Goal: Task Accomplishment & Management: Manage account settings

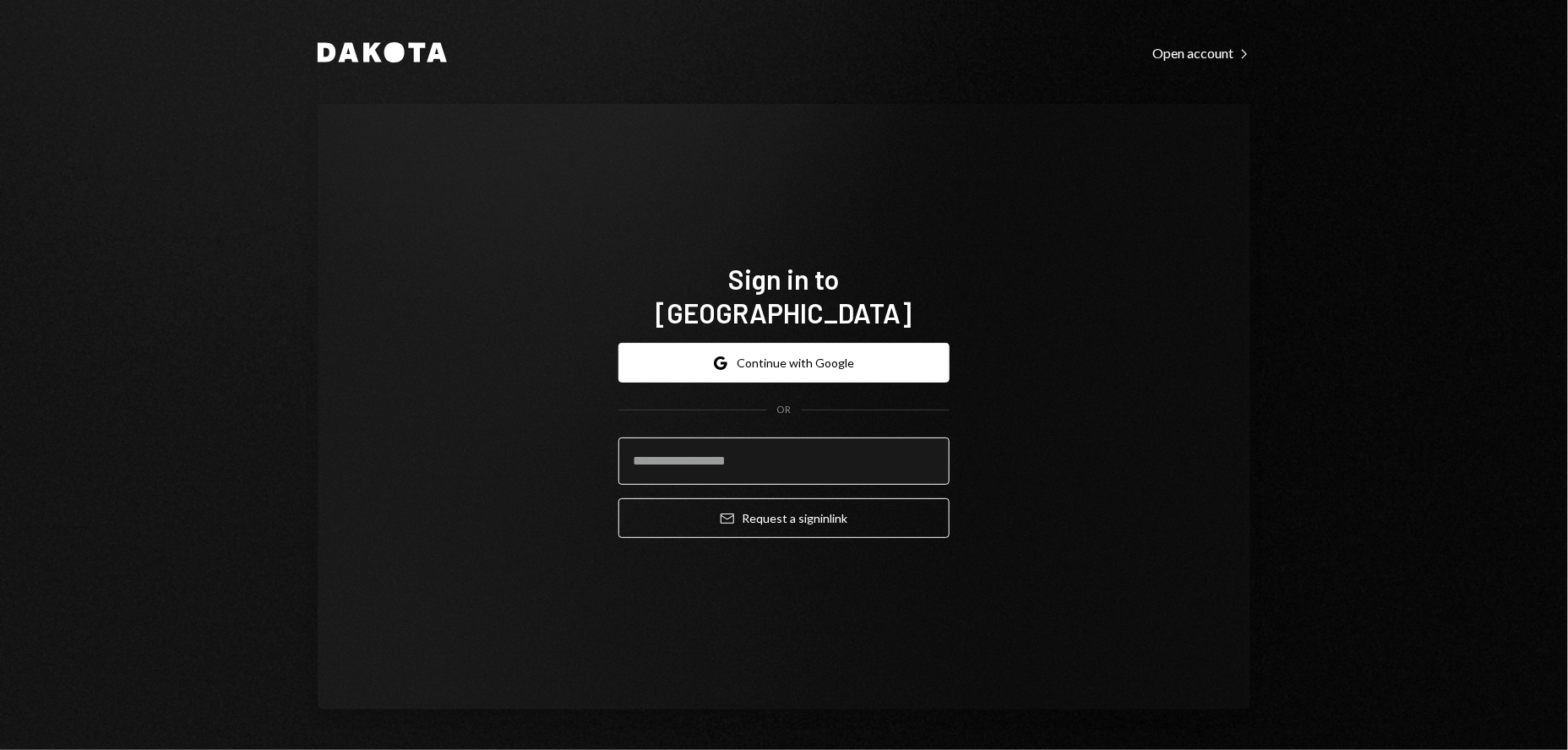
click at [708, 444] on input "email" at bounding box center [783, 461] width 331 height 47
click at [747, 442] on input "email" at bounding box center [783, 461] width 331 height 47
click at [0, 749] on com-1password-button at bounding box center [0, 750] width 0 height 0
click at [773, 443] on input "email" at bounding box center [783, 461] width 331 height 47
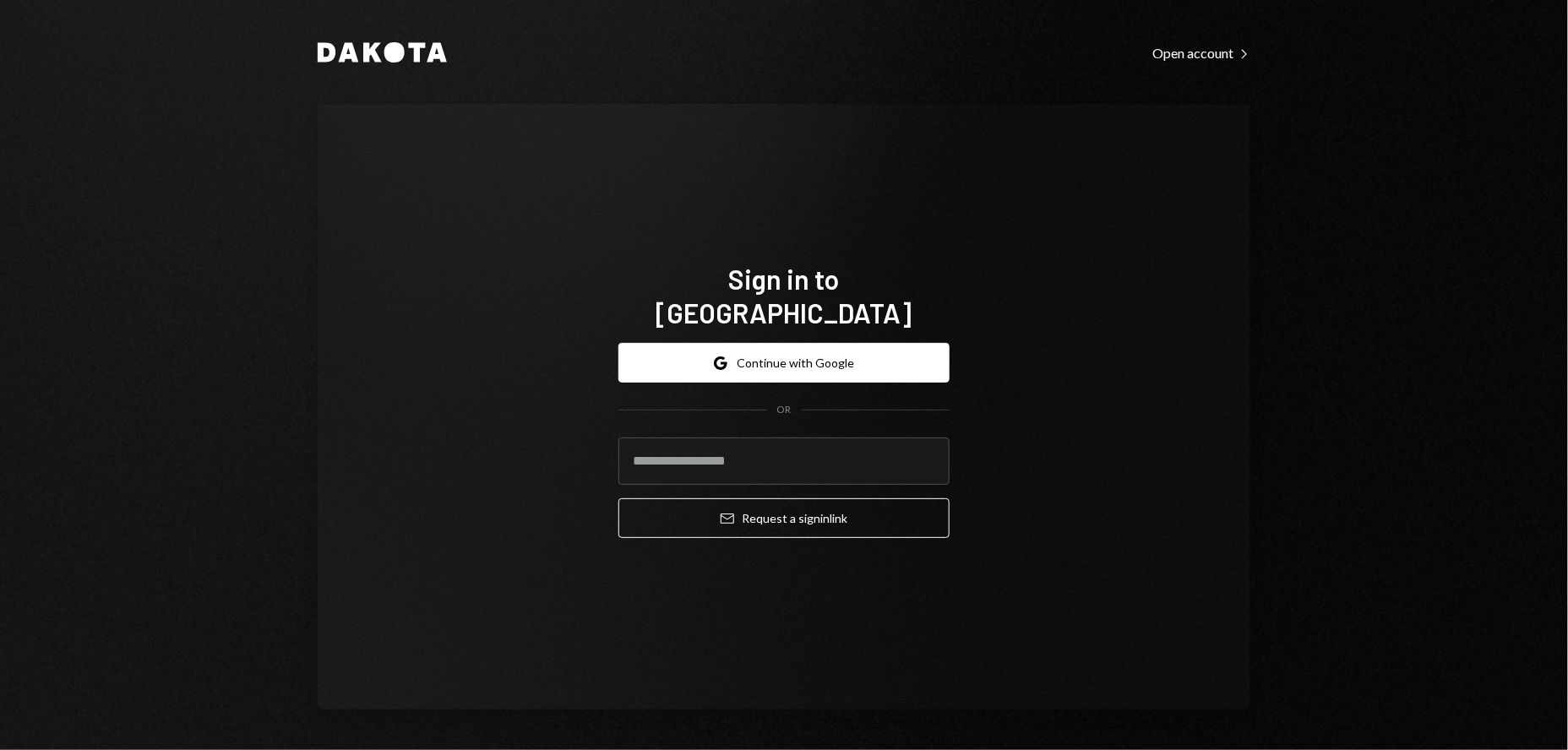
click at [1027, 234] on div "Sign in to [GEOGRAPHIC_DATA] Google Continue with Google OR Email Request a sig…" at bounding box center [783, 407] width 933 height 605
click at [729, 441] on input "email" at bounding box center [783, 461] width 331 height 47
click at [657, 443] on input "email" at bounding box center [783, 461] width 331 height 47
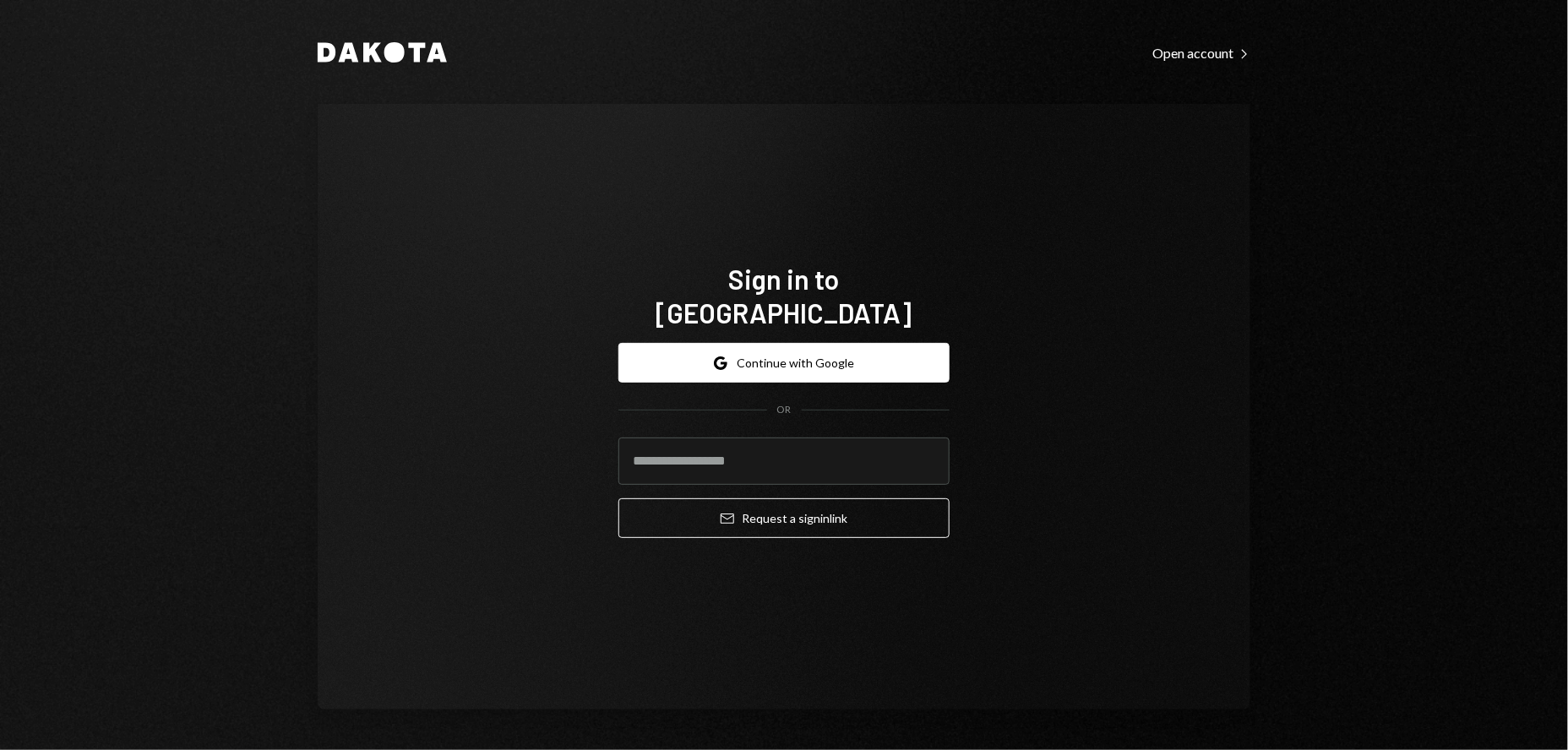
click at [0, 749] on com-1password-button at bounding box center [0, 750] width 0 height 0
click at [769, 441] on input "email" at bounding box center [783, 461] width 331 height 47
click at [868, 447] on input "**********" at bounding box center [783, 461] width 331 height 47
type input "**********"
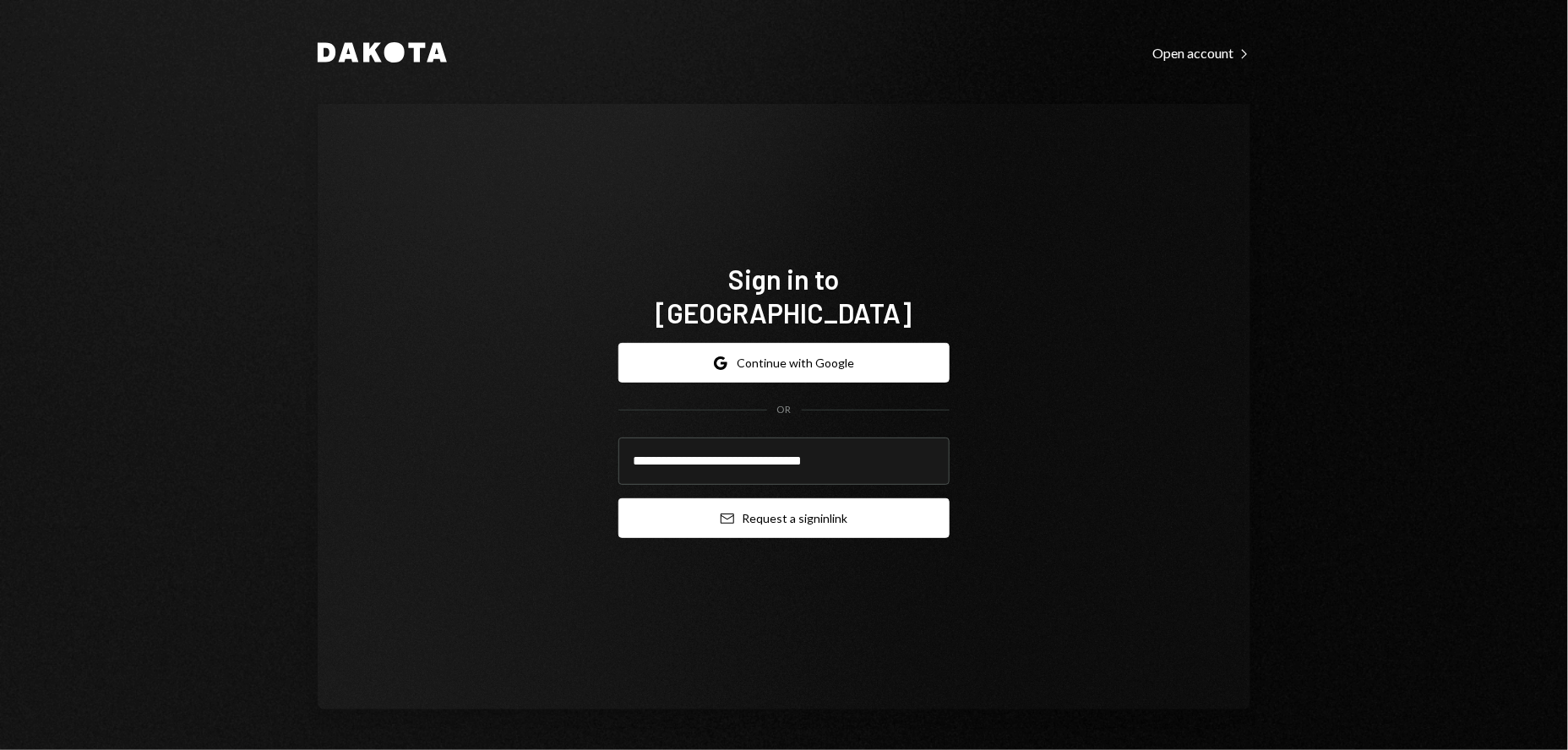
click at [812, 498] on button "Email Request a sign in link" at bounding box center [783, 518] width 331 height 40
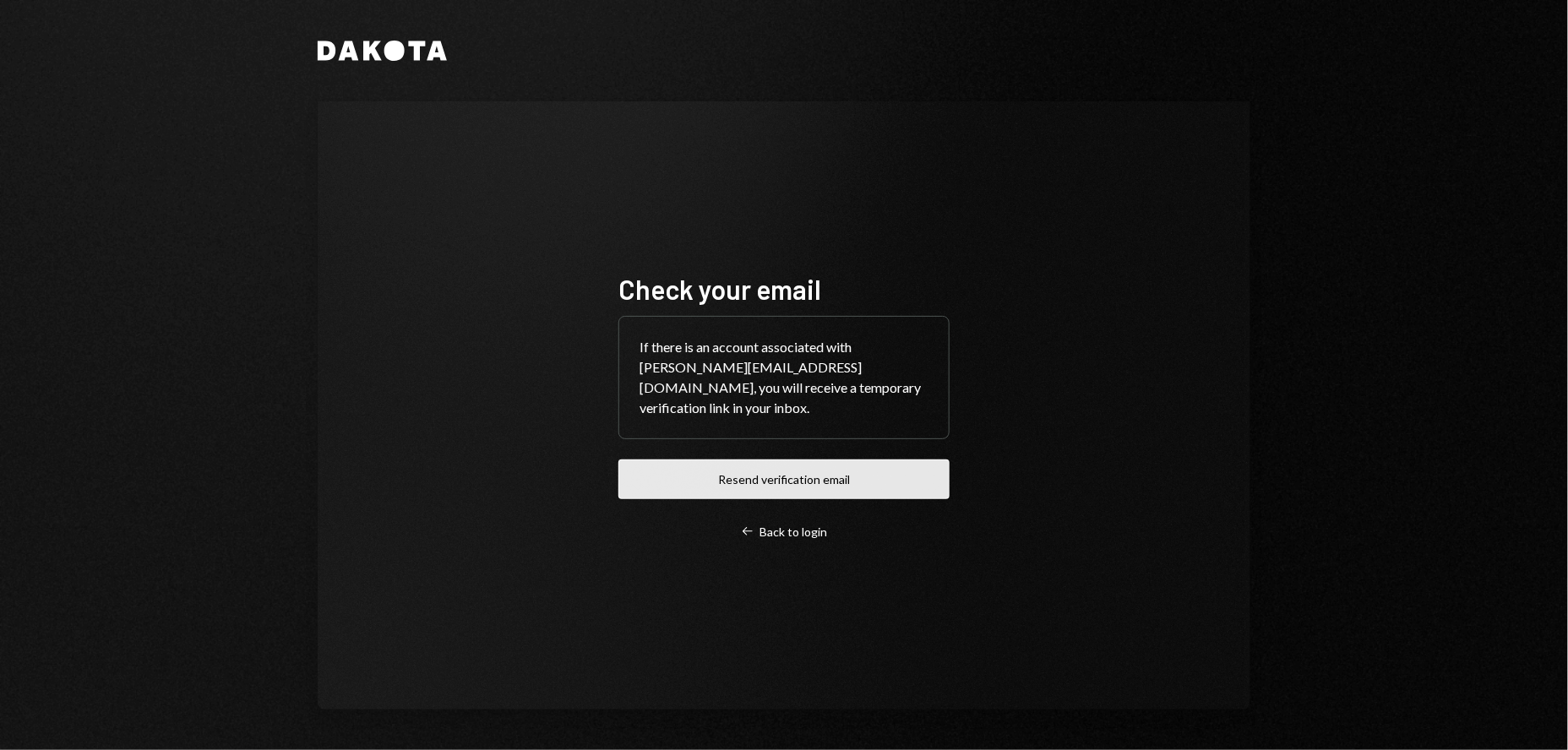
click at [796, 479] on button "Resend verification email" at bounding box center [783, 479] width 331 height 40
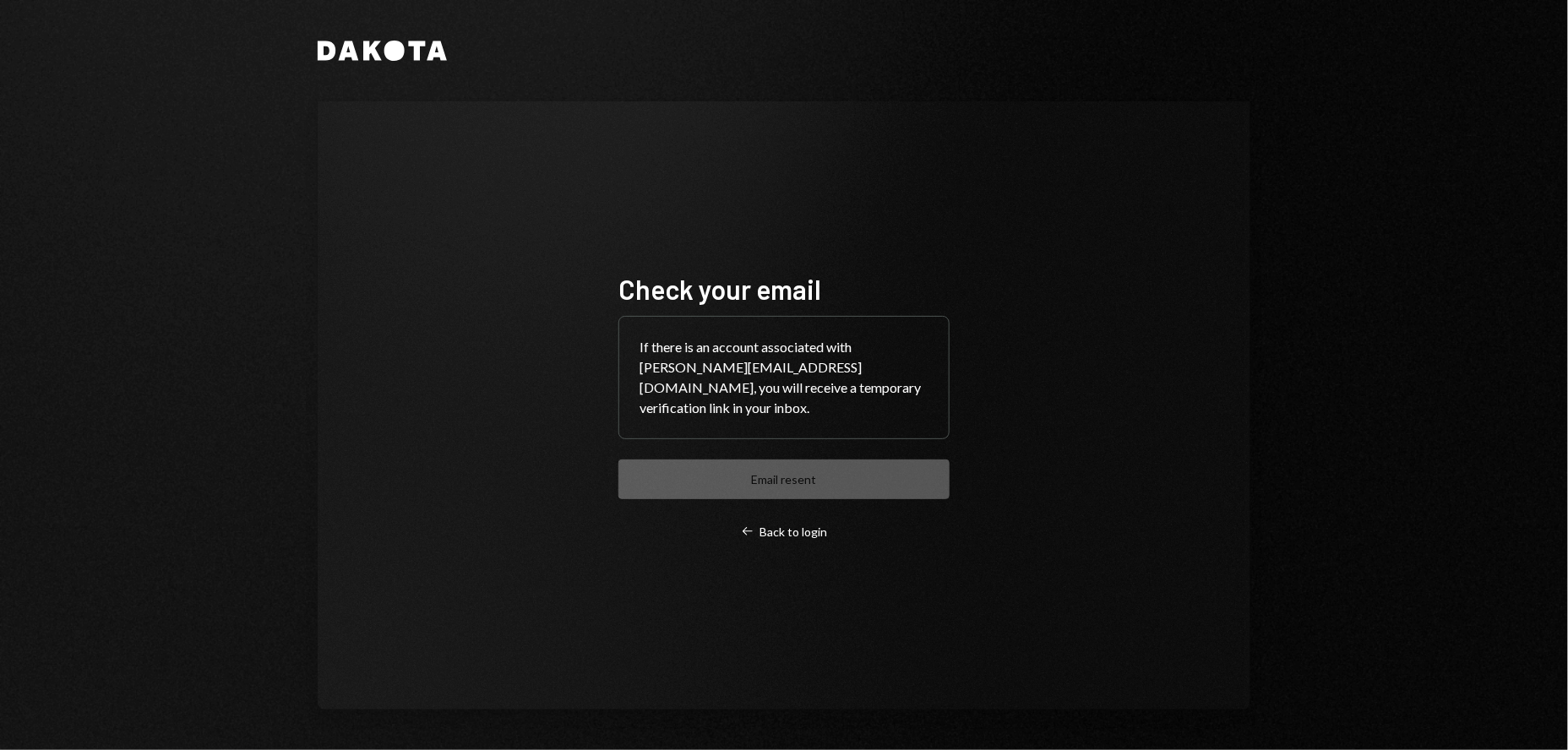
click at [775, 540] on div "Check your email If there is an account associated with [PERSON_NAME][EMAIL_ADD…" at bounding box center [784, 406] width 372 height 403
click at [776, 532] on div "Left Arrow Back to login" at bounding box center [783, 532] width 86 height 15
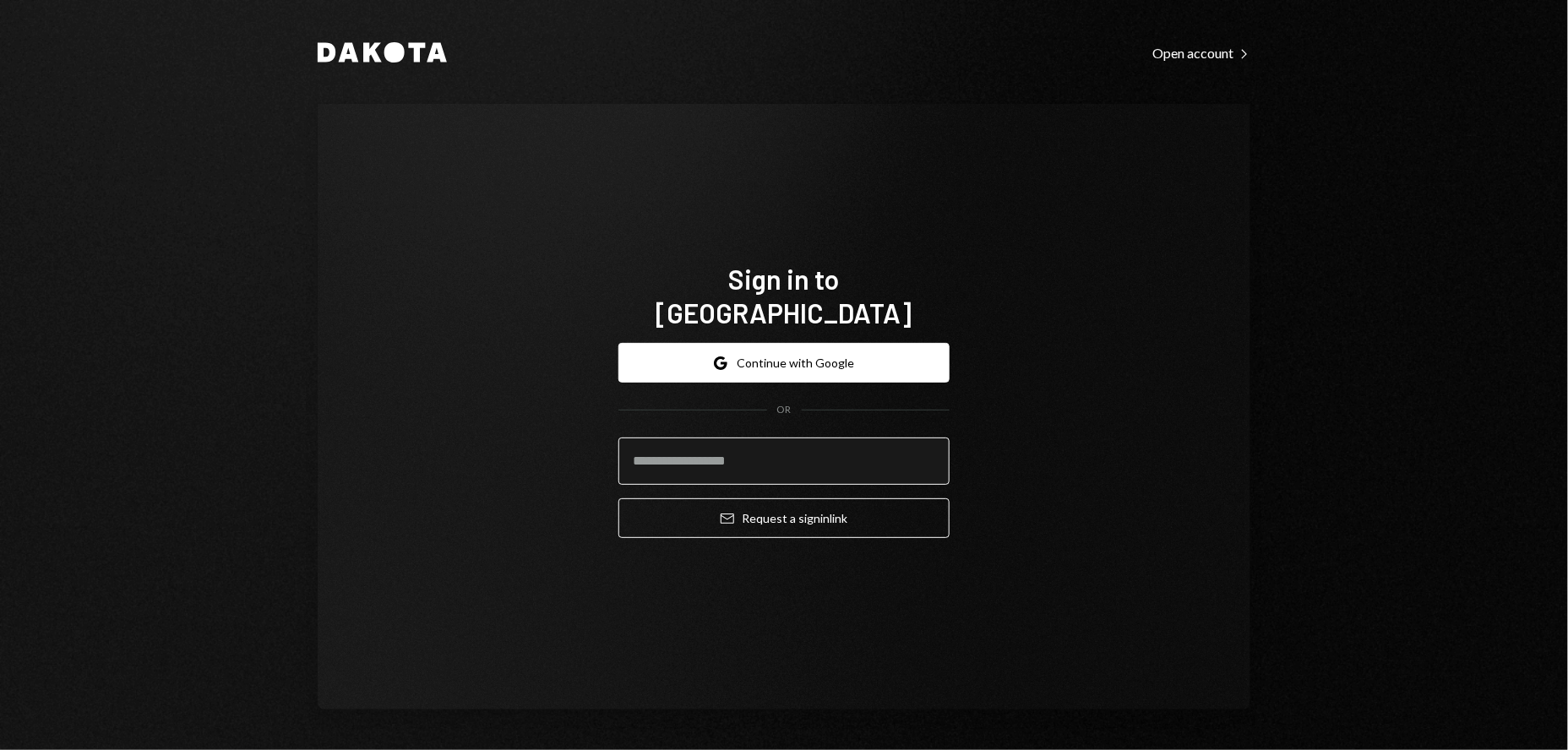
click at [743, 455] on input "email" at bounding box center [783, 461] width 331 height 47
click at [716, 441] on input "email" at bounding box center [783, 461] width 331 height 47
click at [0, 749] on com-1password-button at bounding box center [0, 750] width 0 height 0
type input "**********"
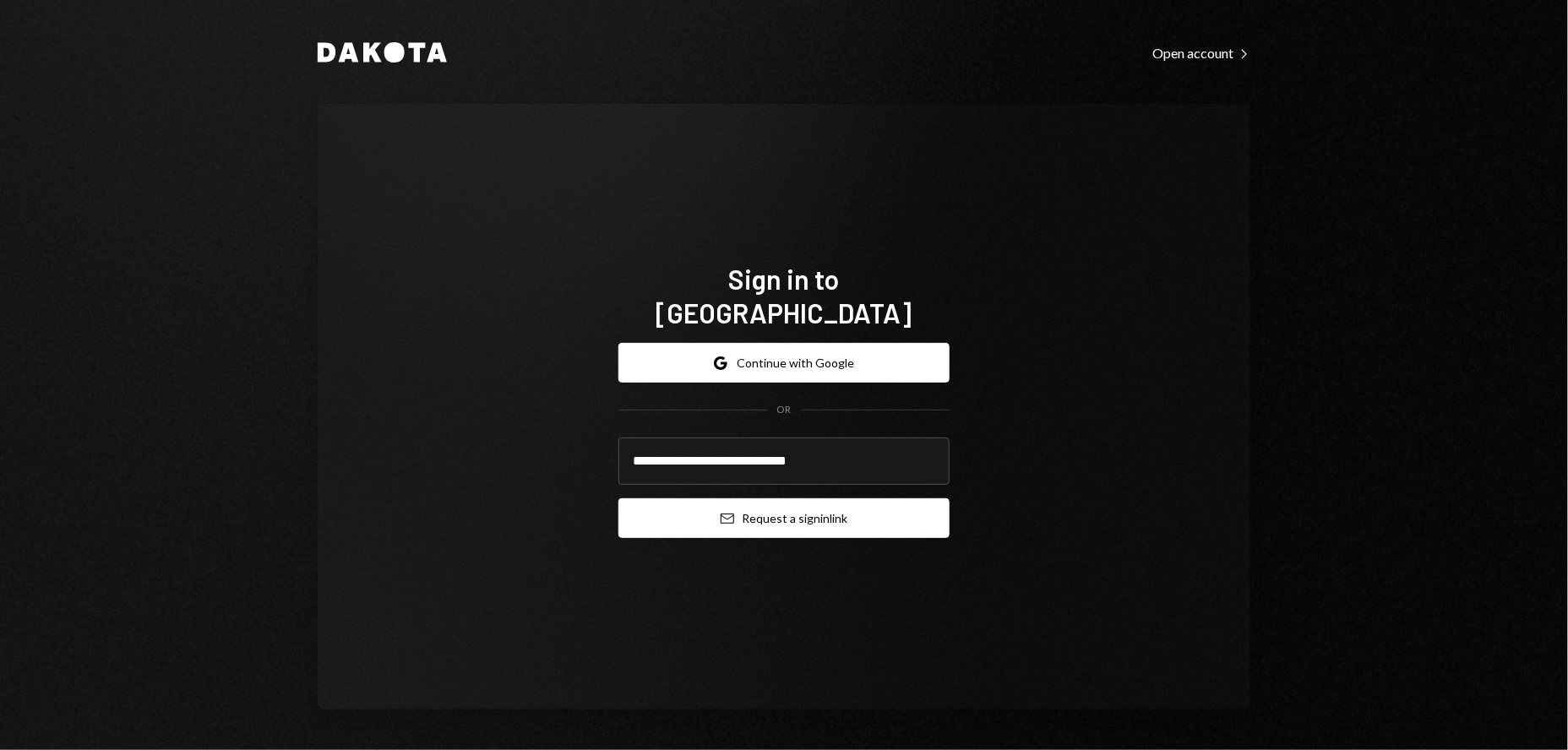
click at [779, 503] on button "Email Request a sign in link" at bounding box center [783, 518] width 331 height 40
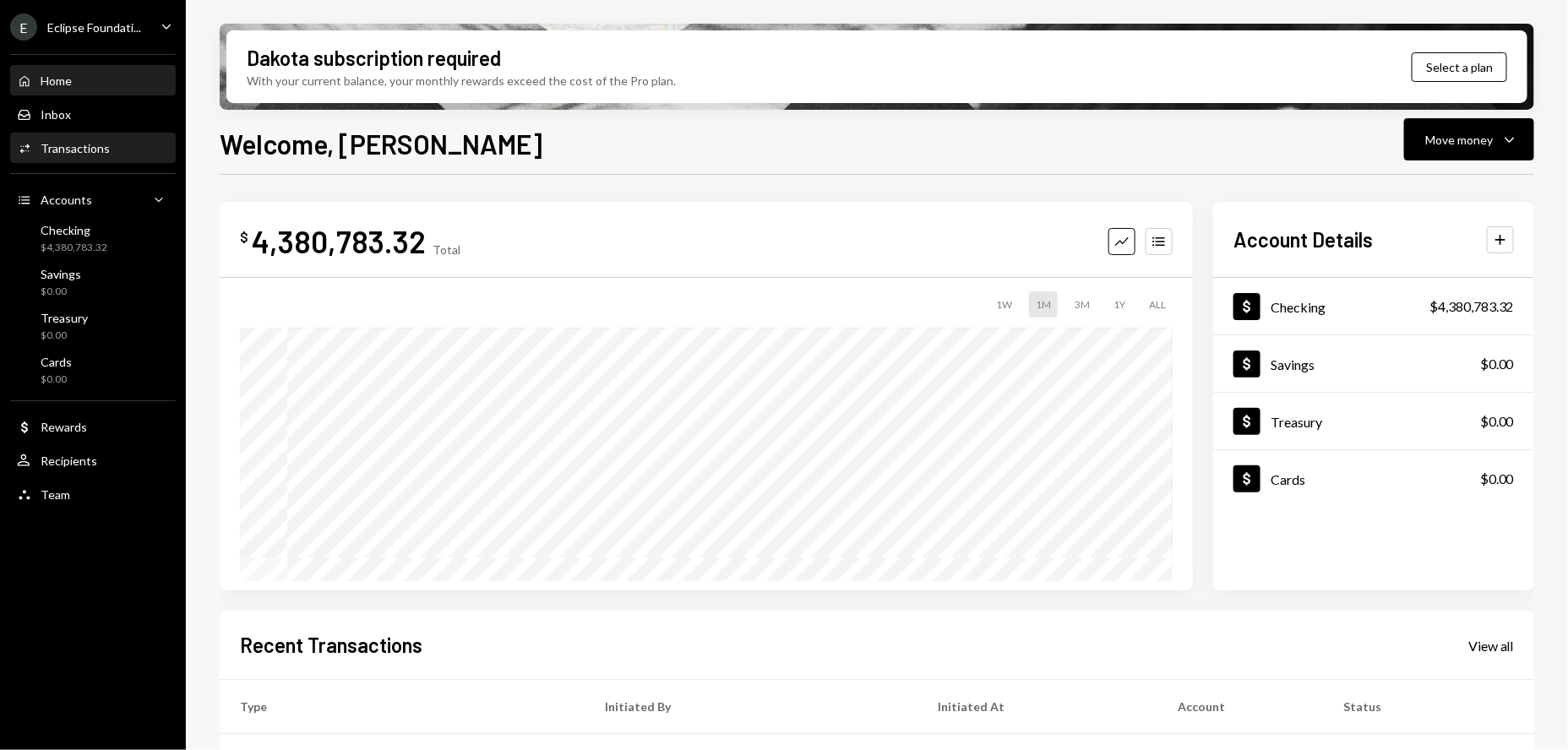
click at [80, 143] on div "Transactions" at bounding box center [75, 147] width 69 height 14
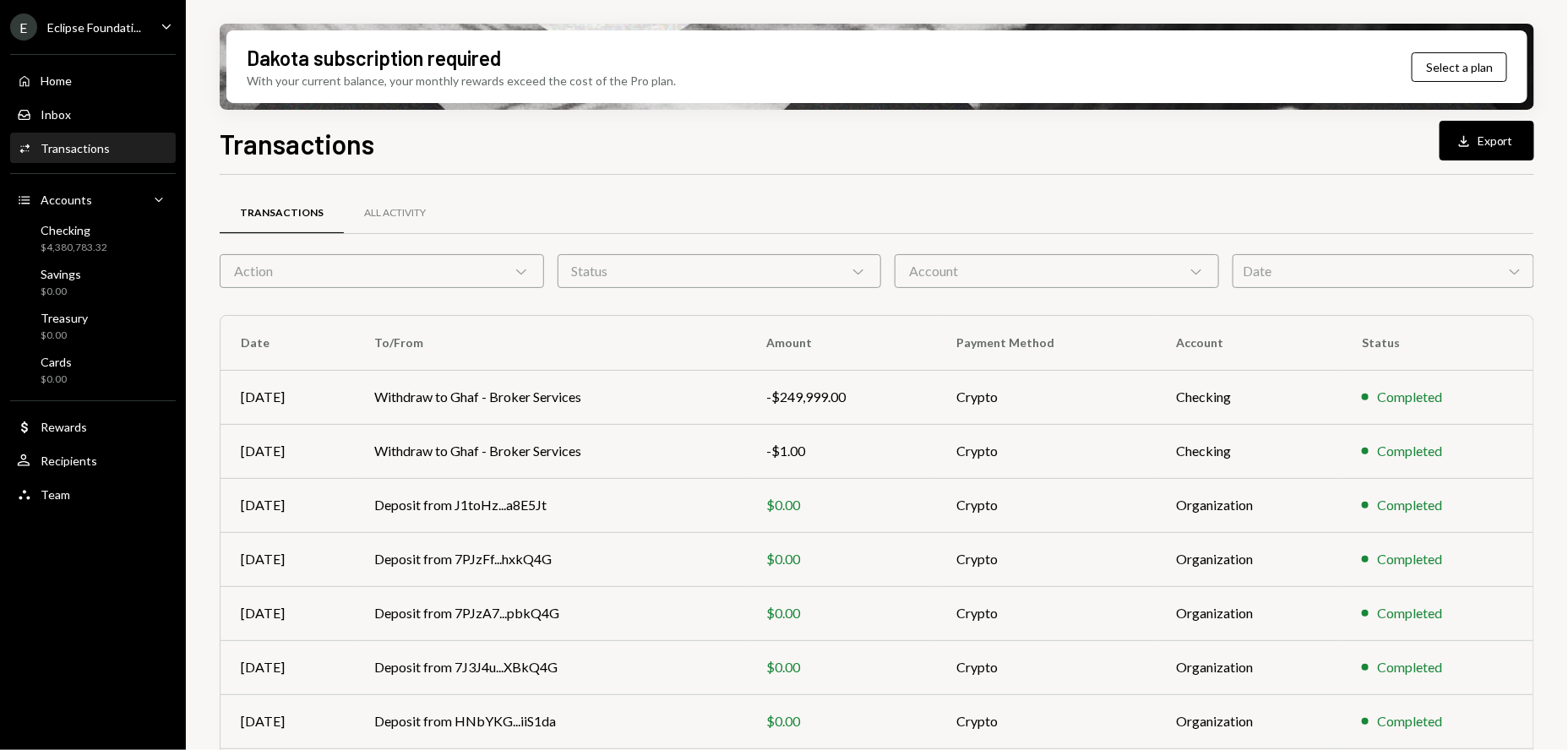
click at [1302, 272] on div "Date Chevron Down" at bounding box center [1383, 271] width 302 height 34
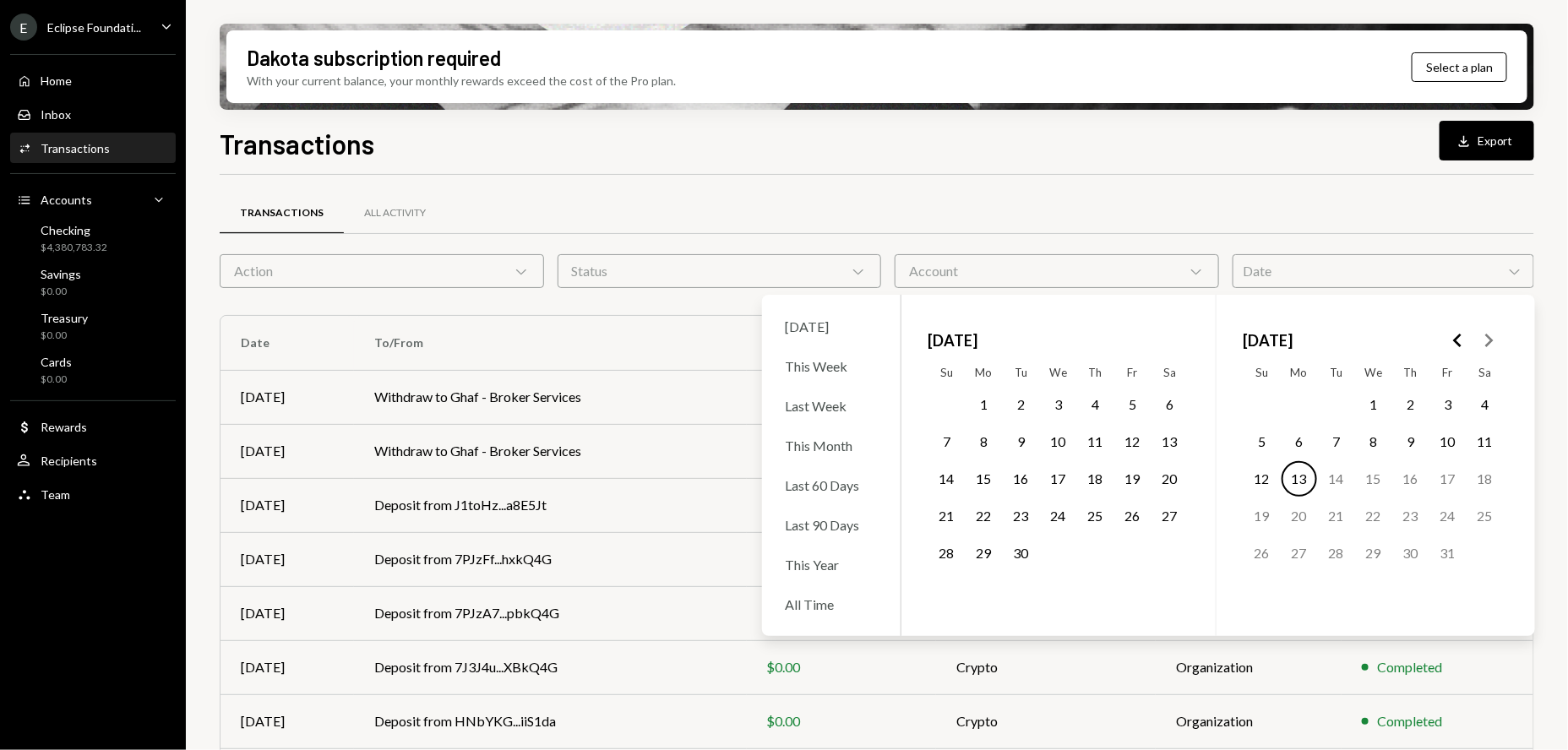
click at [1455, 334] on icon "Go to the Previous Month" at bounding box center [1458, 340] width 20 height 20
click at [1491, 334] on icon "Go to the Next Month" at bounding box center [1488, 340] width 20 height 20
click at [1458, 333] on icon "Go to the Previous Month" at bounding box center [1458, 340] width 20 height 20
click at [1486, 337] on icon "Go to the Next Month" at bounding box center [1488, 340] width 20 height 20
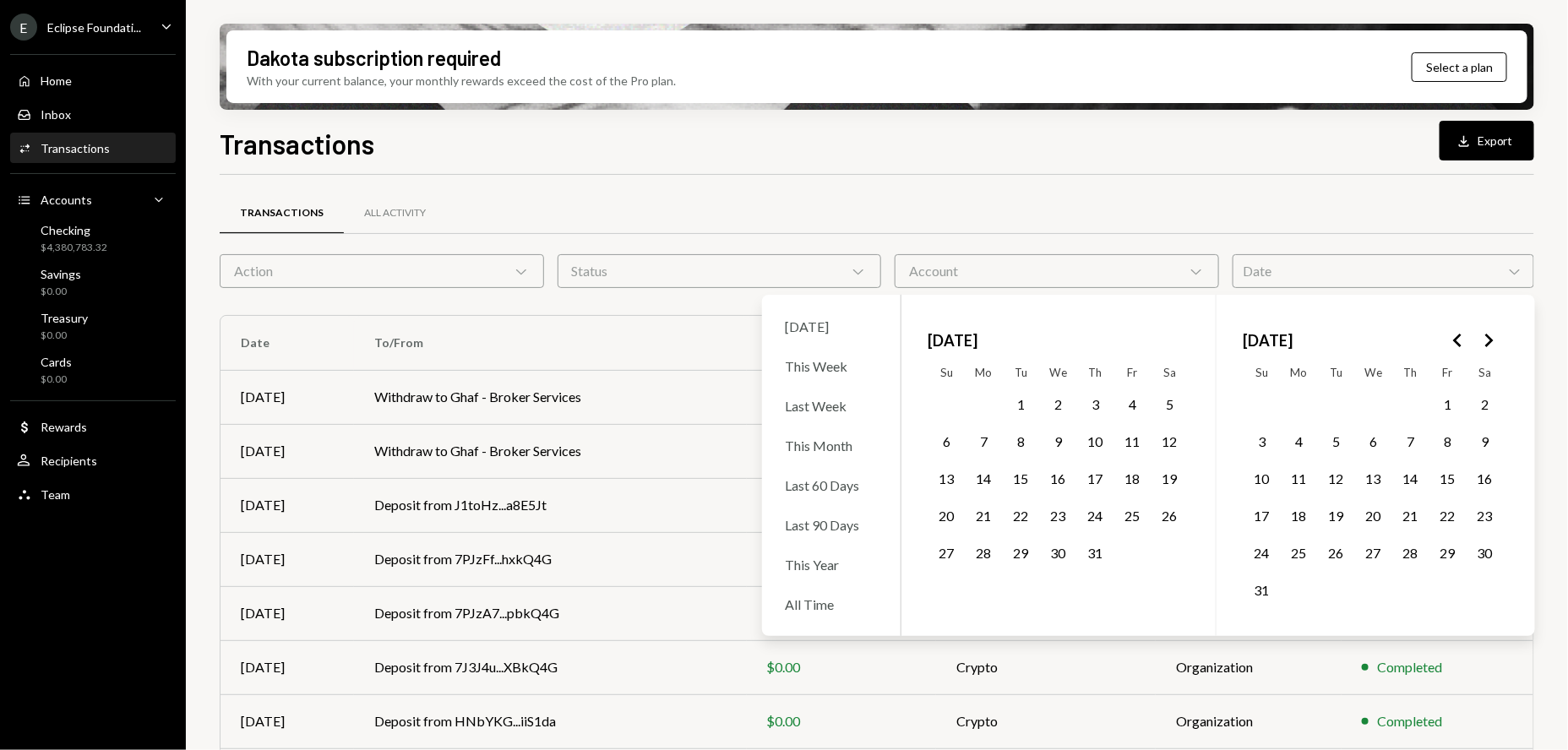
drag, startPoint x: 1014, startPoint y: 401, endPoint x: 1119, endPoint y: 406, distance: 105.1
click at [1015, 400] on button "1" at bounding box center [1021, 404] width 36 height 36
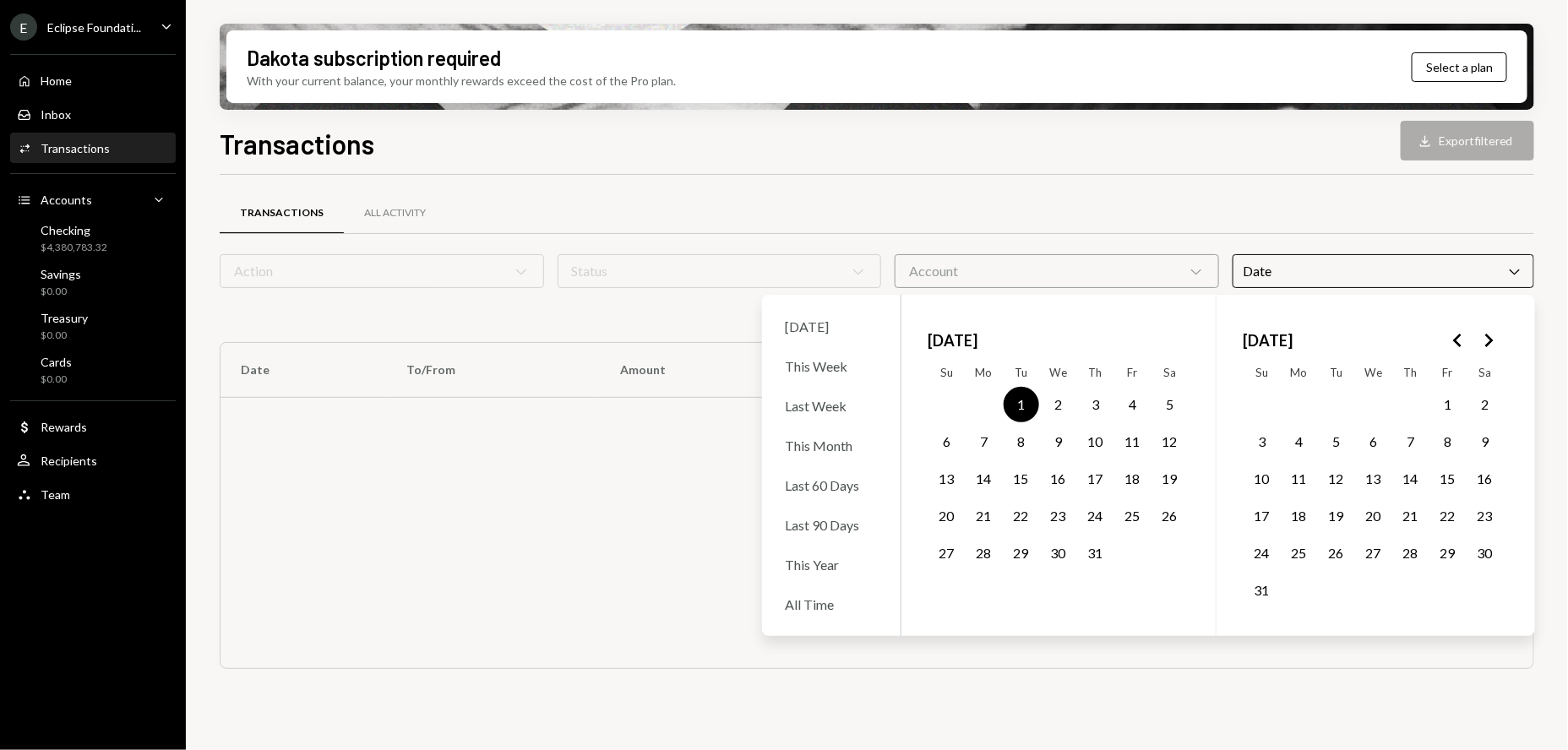
click at [1501, 337] on button "Go to the Next Month" at bounding box center [1489, 340] width 31 height 31
click at [1018, 555] on button "30" at bounding box center [1021, 553] width 36 height 36
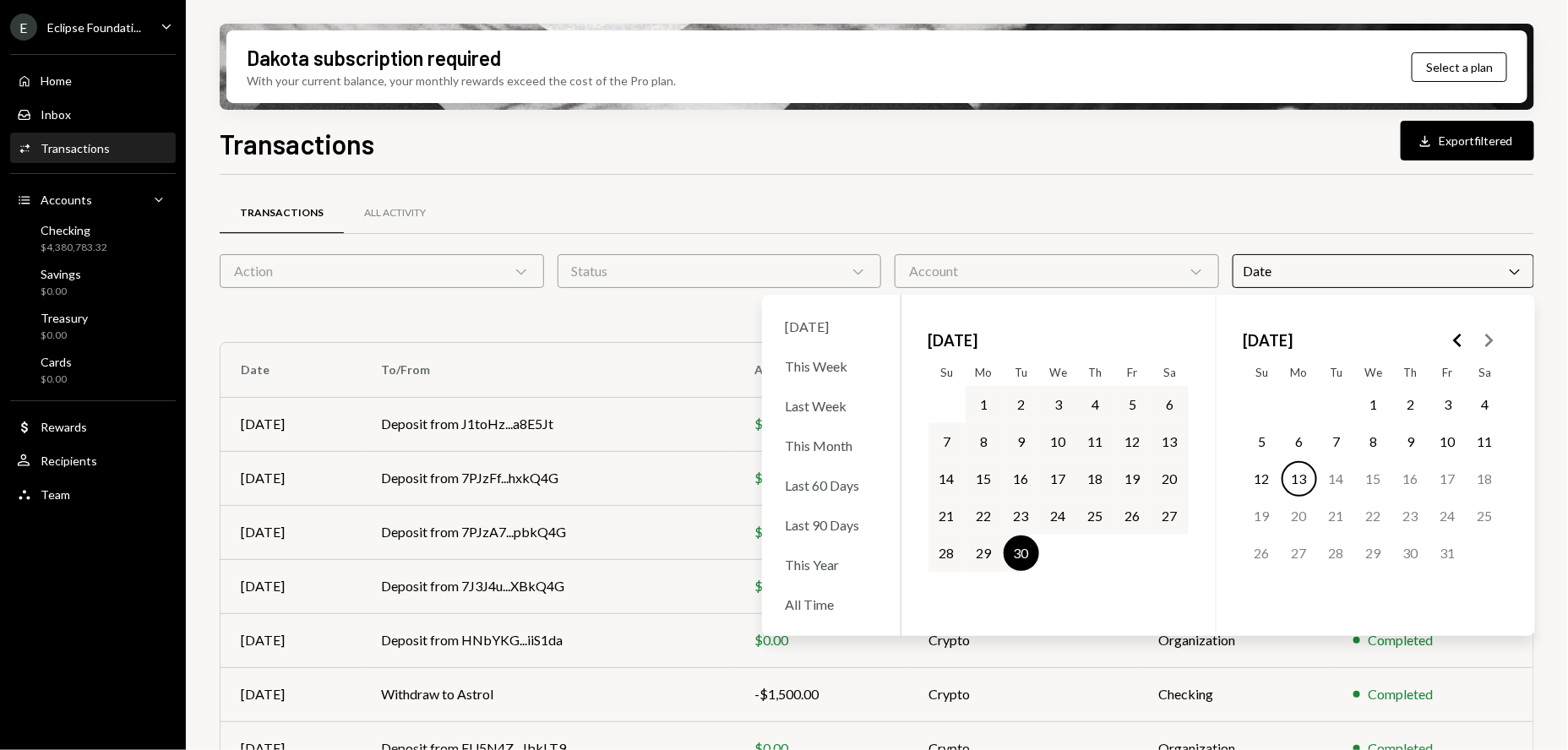
click at [1007, 206] on div "Transactions All Activity" at bounding box center [877, 213] width 1314 height 43
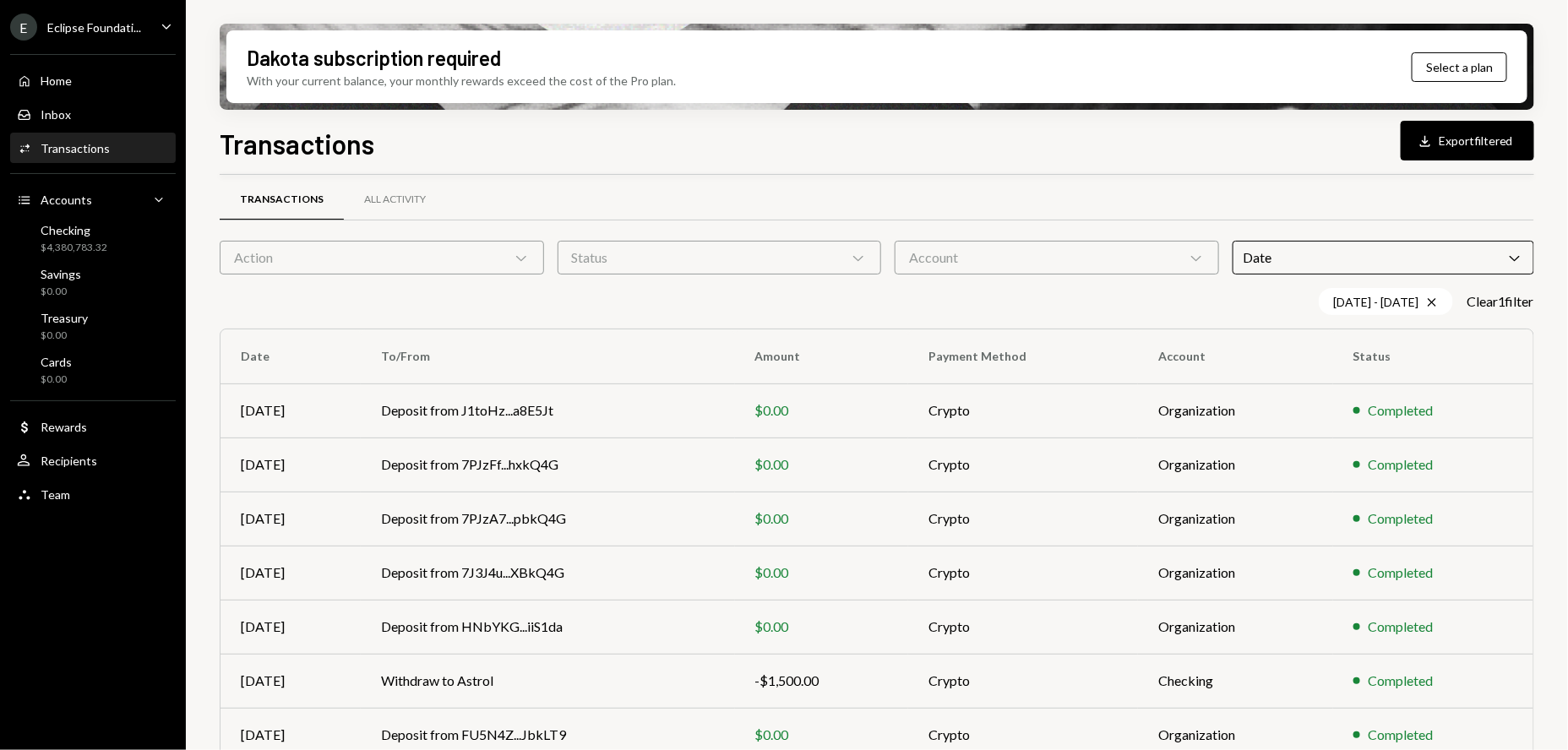
scroll to position [14, 0]
click at [1456, 147] on button "Download Export filtered" at bounding box center [1468, 140] width 133 height 40
click at [406, 211] on div "All Activity" at bounding box center [395, 200] width 102 height 40
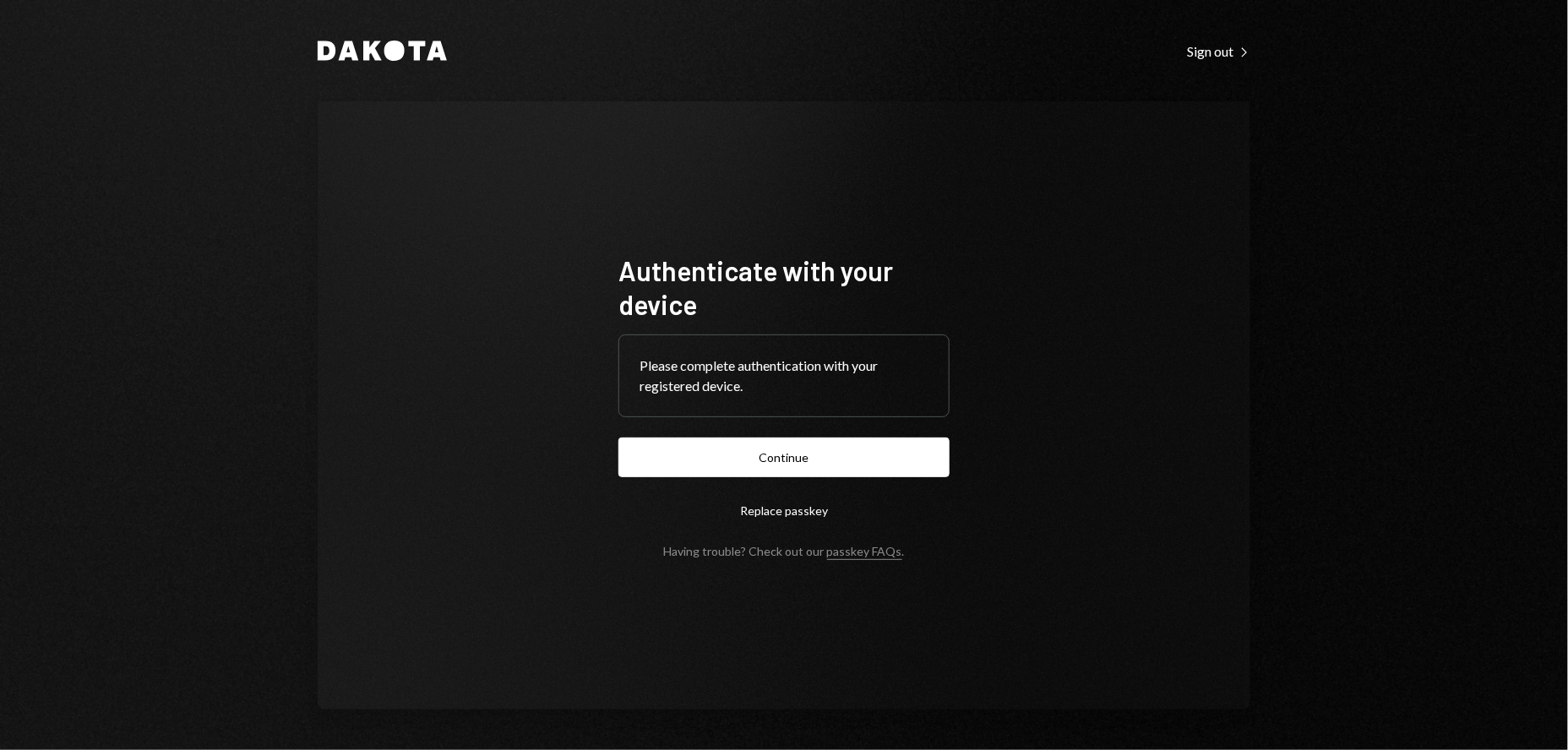
click at [773, 455] on button "Continue" at bounding box center [783, 457] width 331 height 40
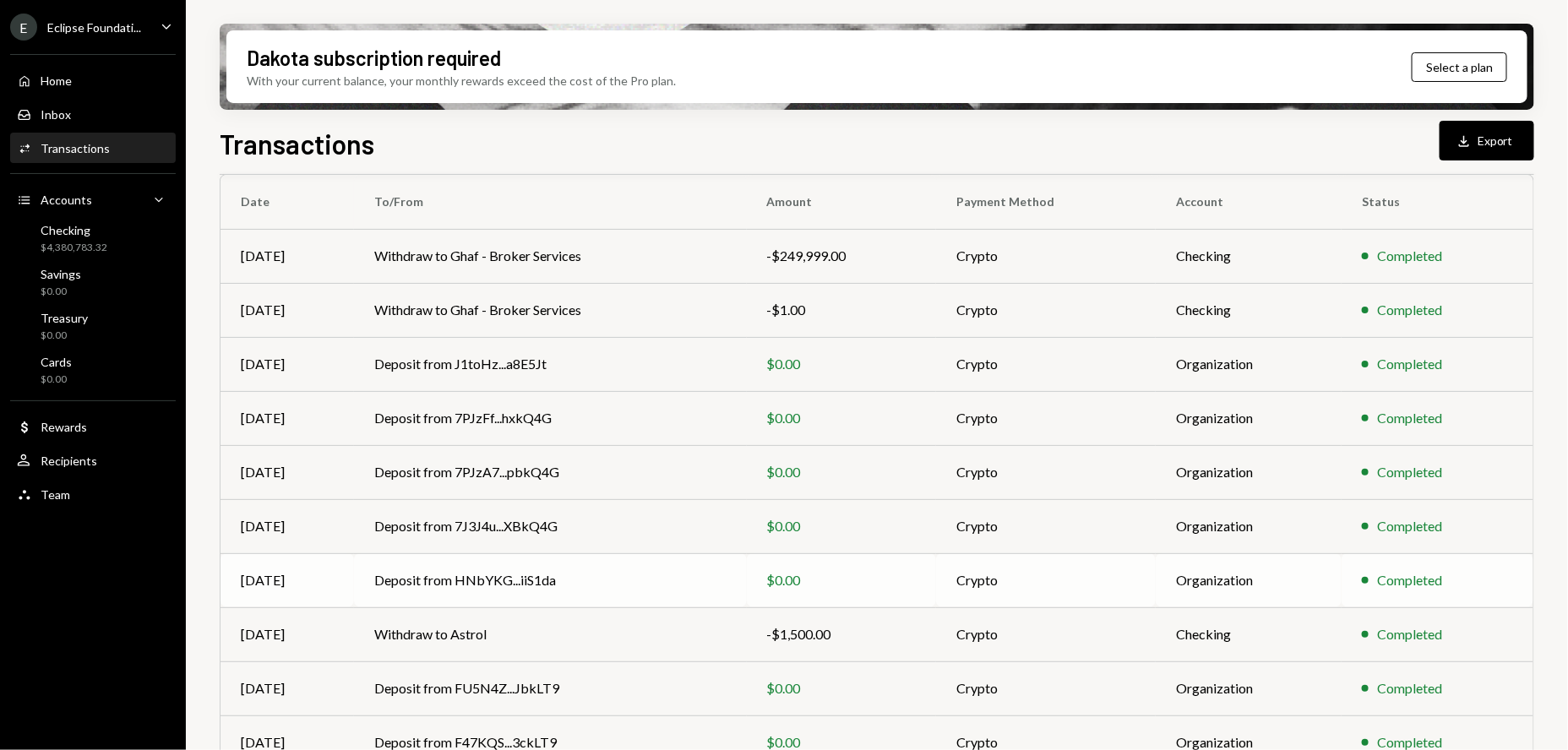
scroll to position [211, 0]
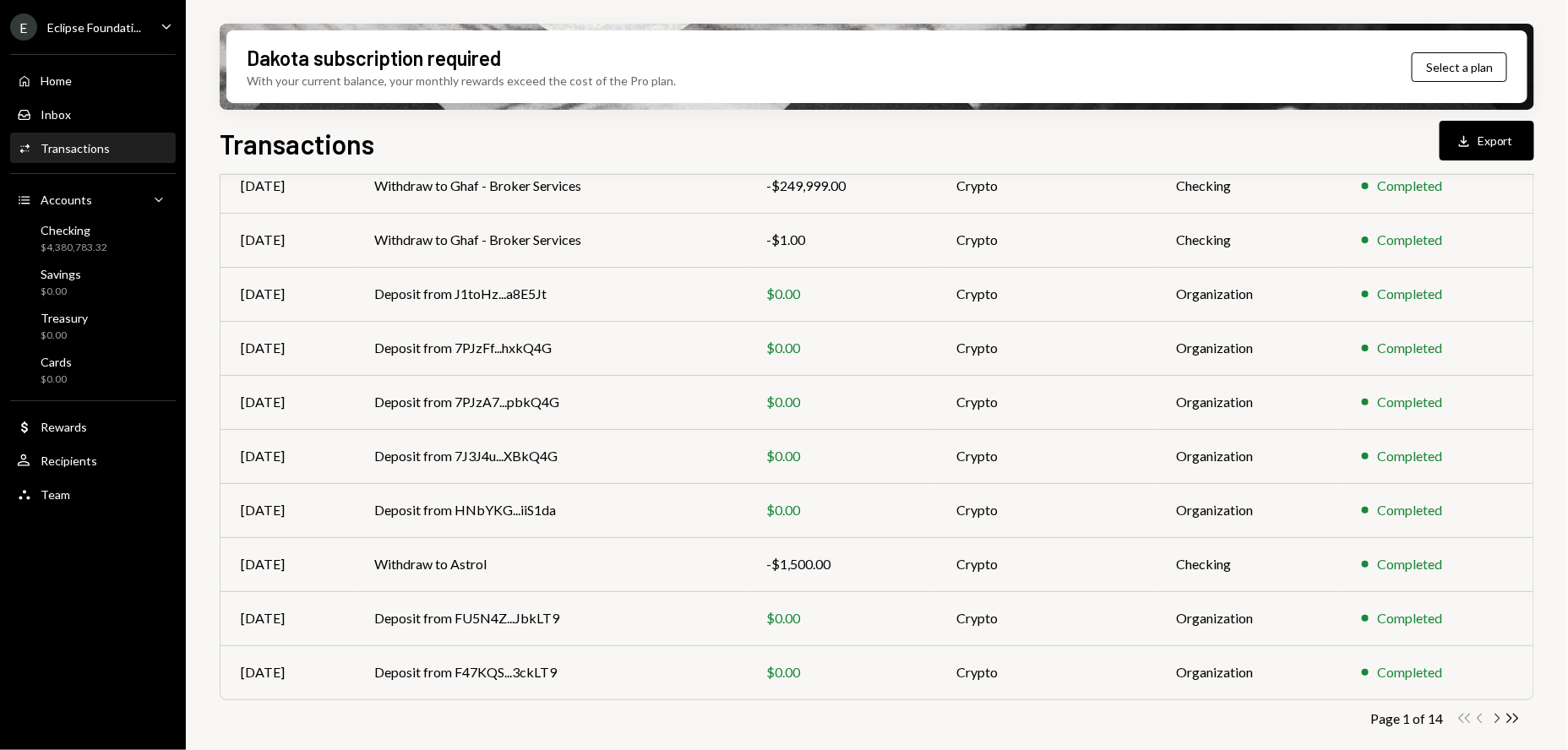
click at [1500, 720] on icon "Chevron Right" at bounding box center [1497, 718] width 16 height 16
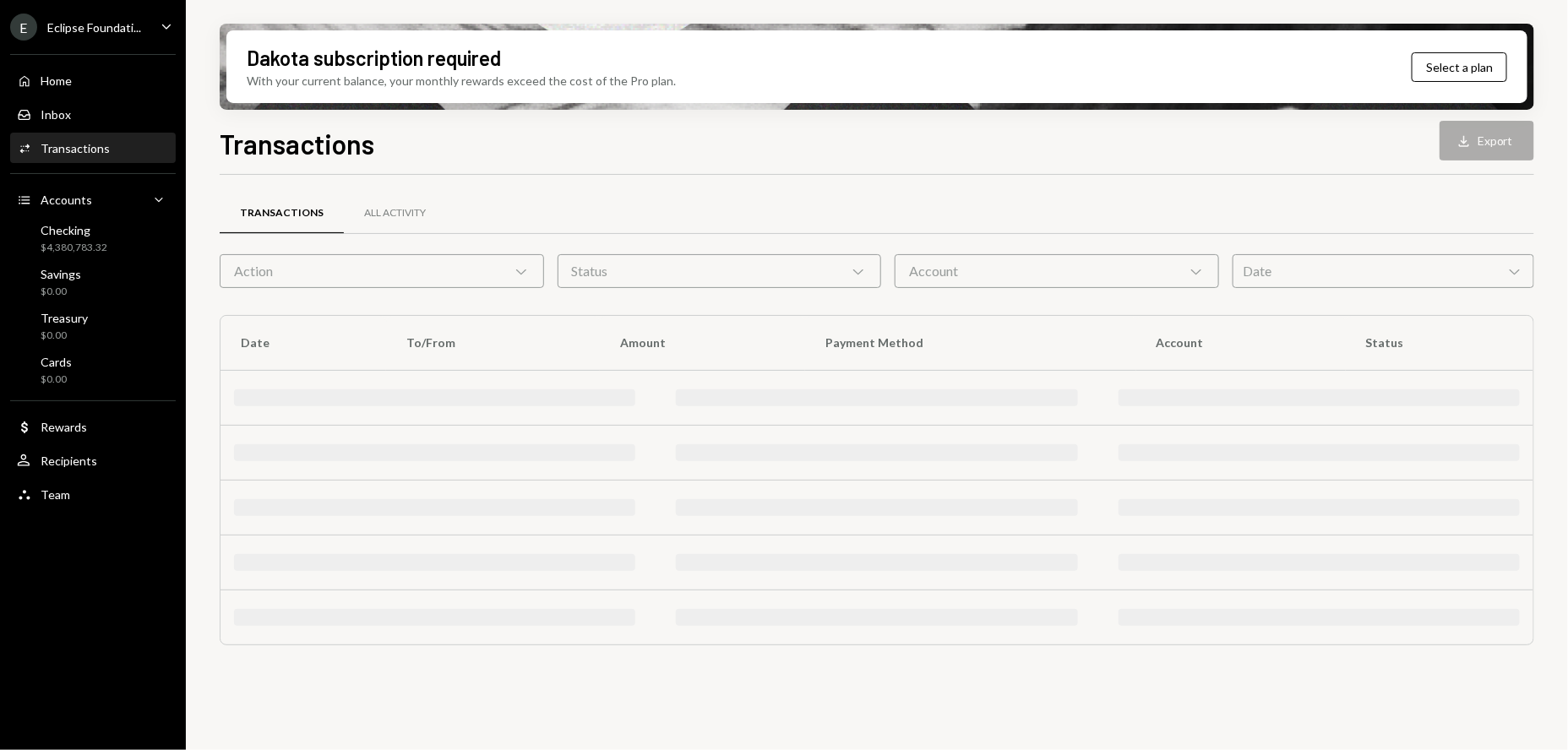
scroll to position [0, 0]
